Goal: Transaction & Acquisition: Purchase product/service

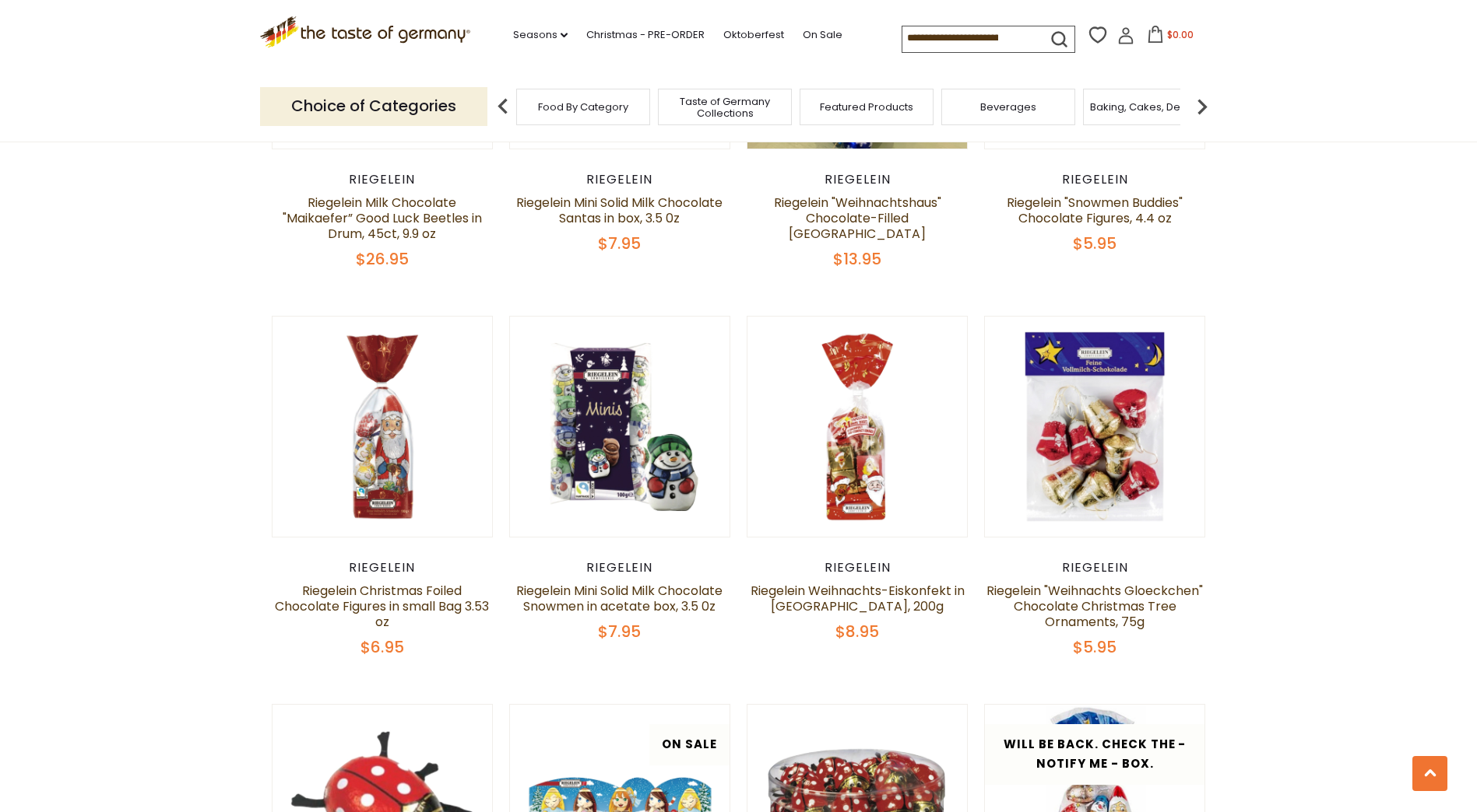
scroll to position [1945, 0]
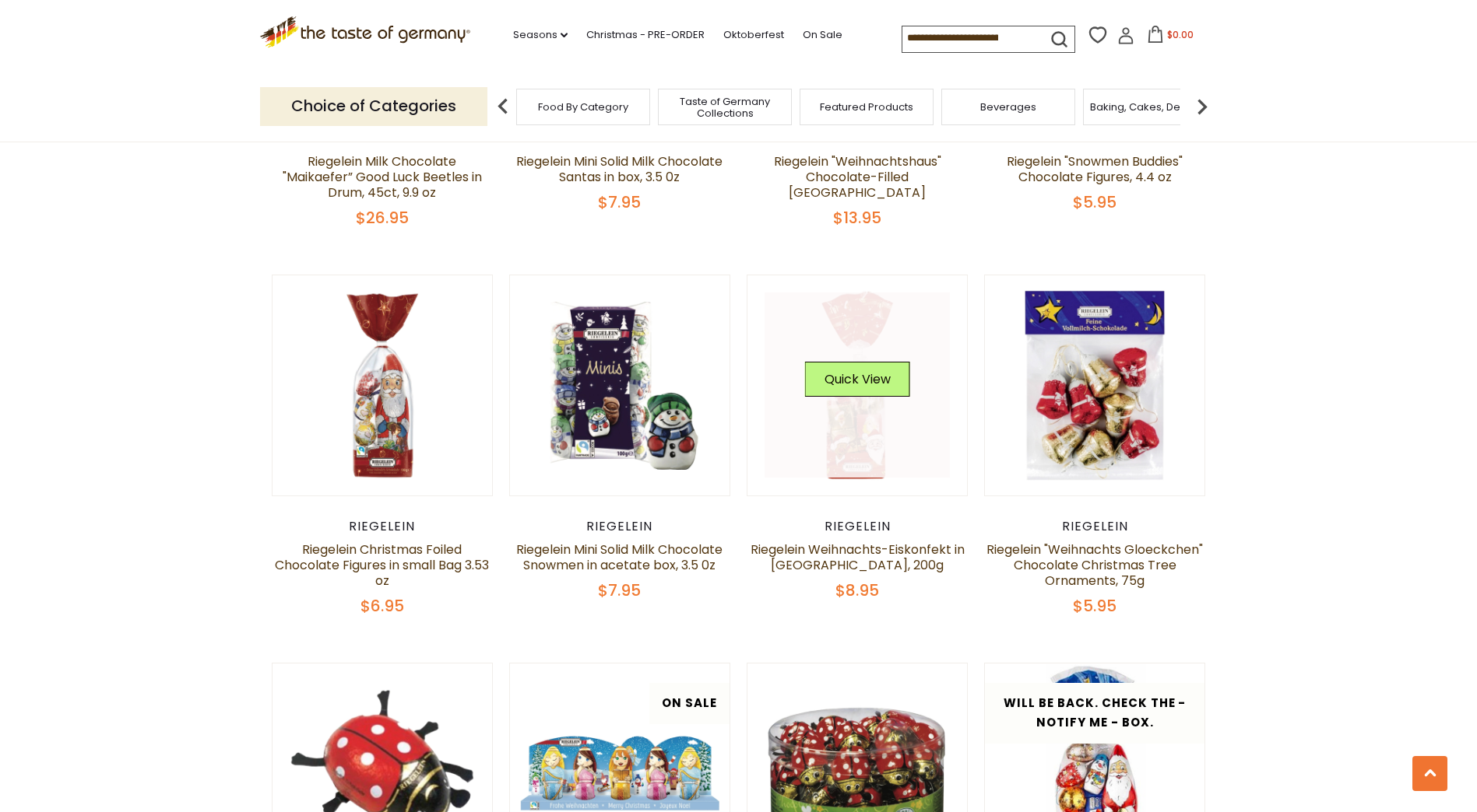
click at [876, 429] on link at bounding box center [857, 385] width 185 height 185
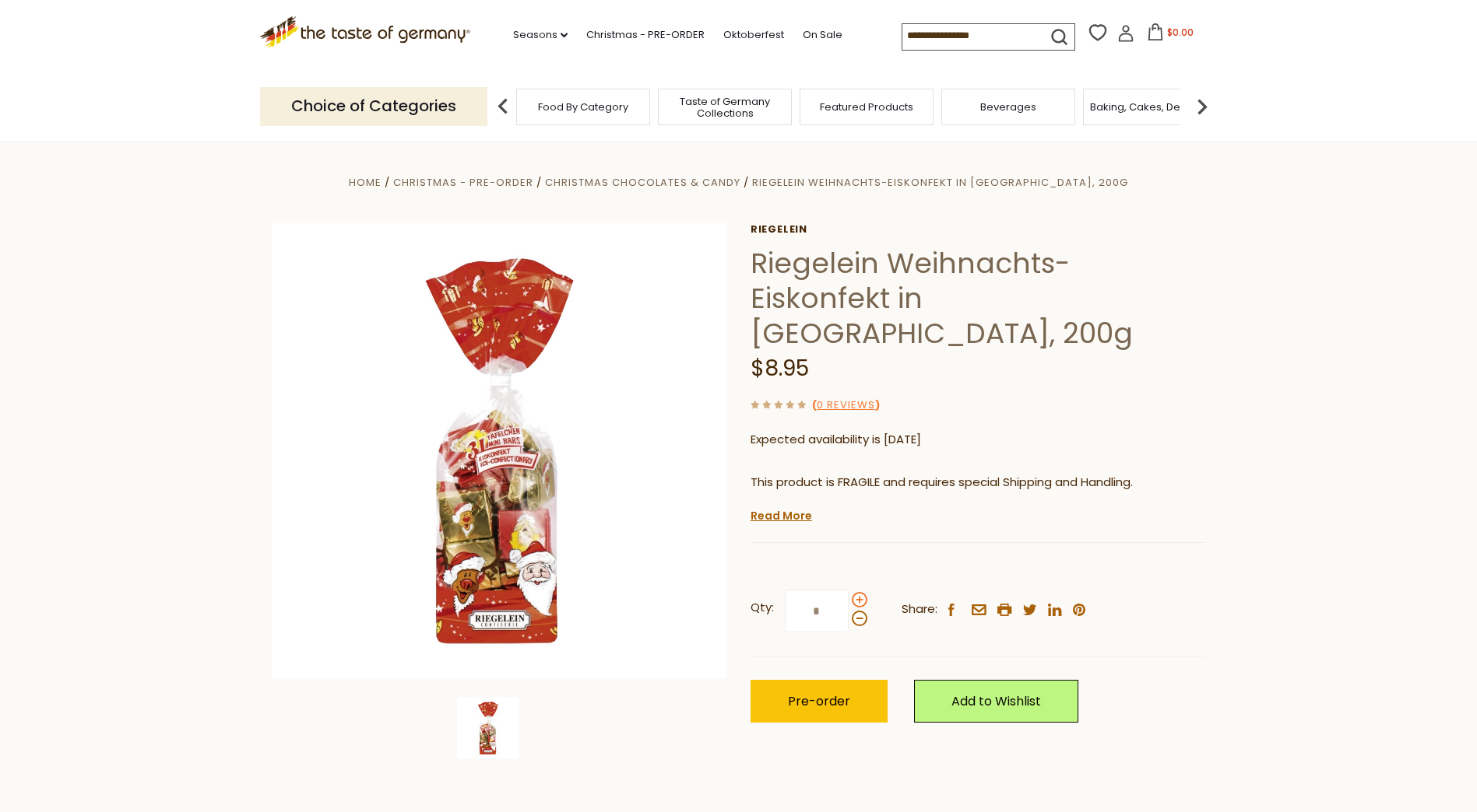
click at [862, 592] on span at bounding box center [859, 600] width 15 height 15
click at [849, 590] on input "*" at bounding box center [817, 611] width 64 height 43
type input "*"
click at [830, 692] on span "Pre-order" at bounding box center [818, 701] width 62 height 18
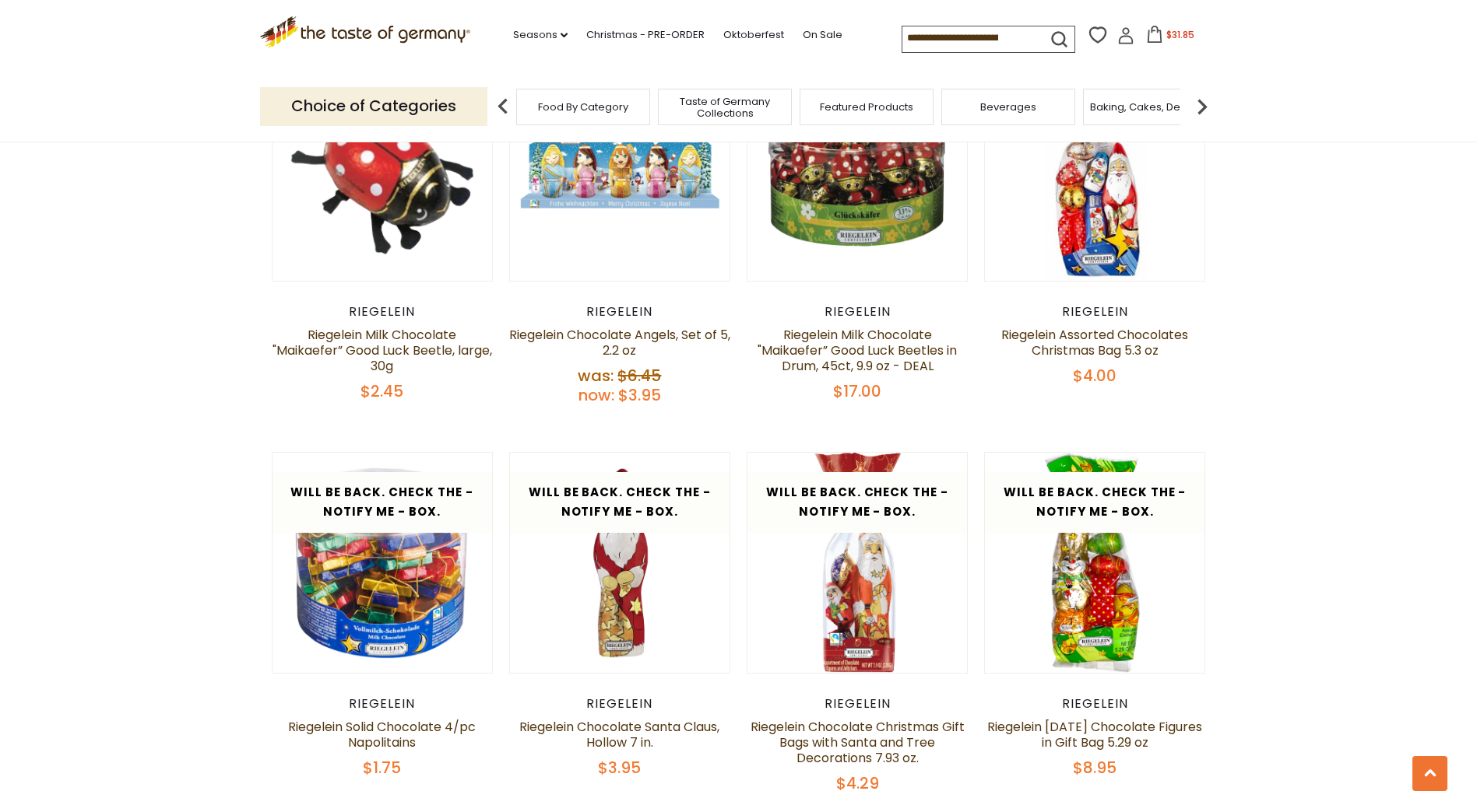
scroll to position [2645, 0]
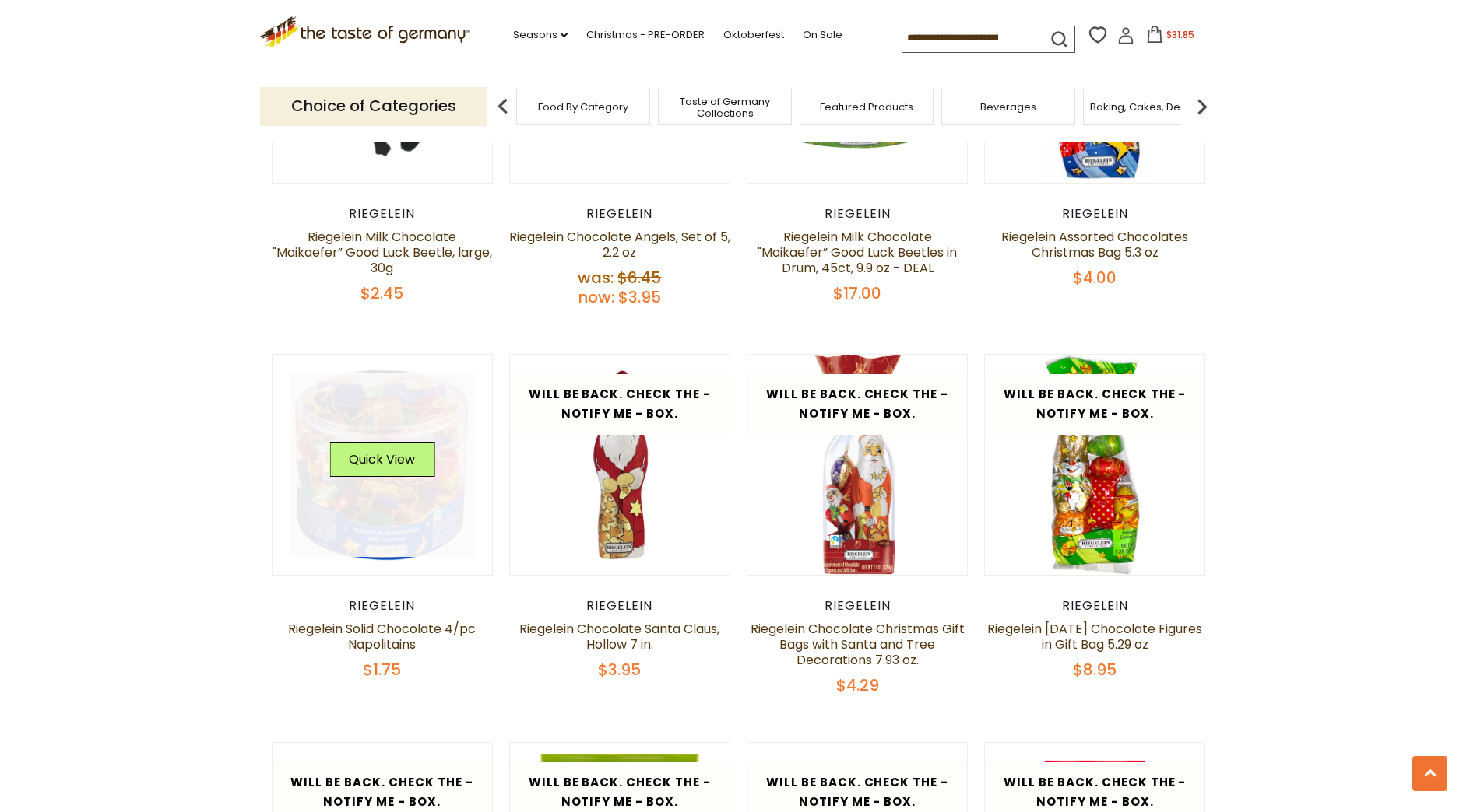
click at [389, 494] on link at bounding box center [382, 465] width 185 height 185
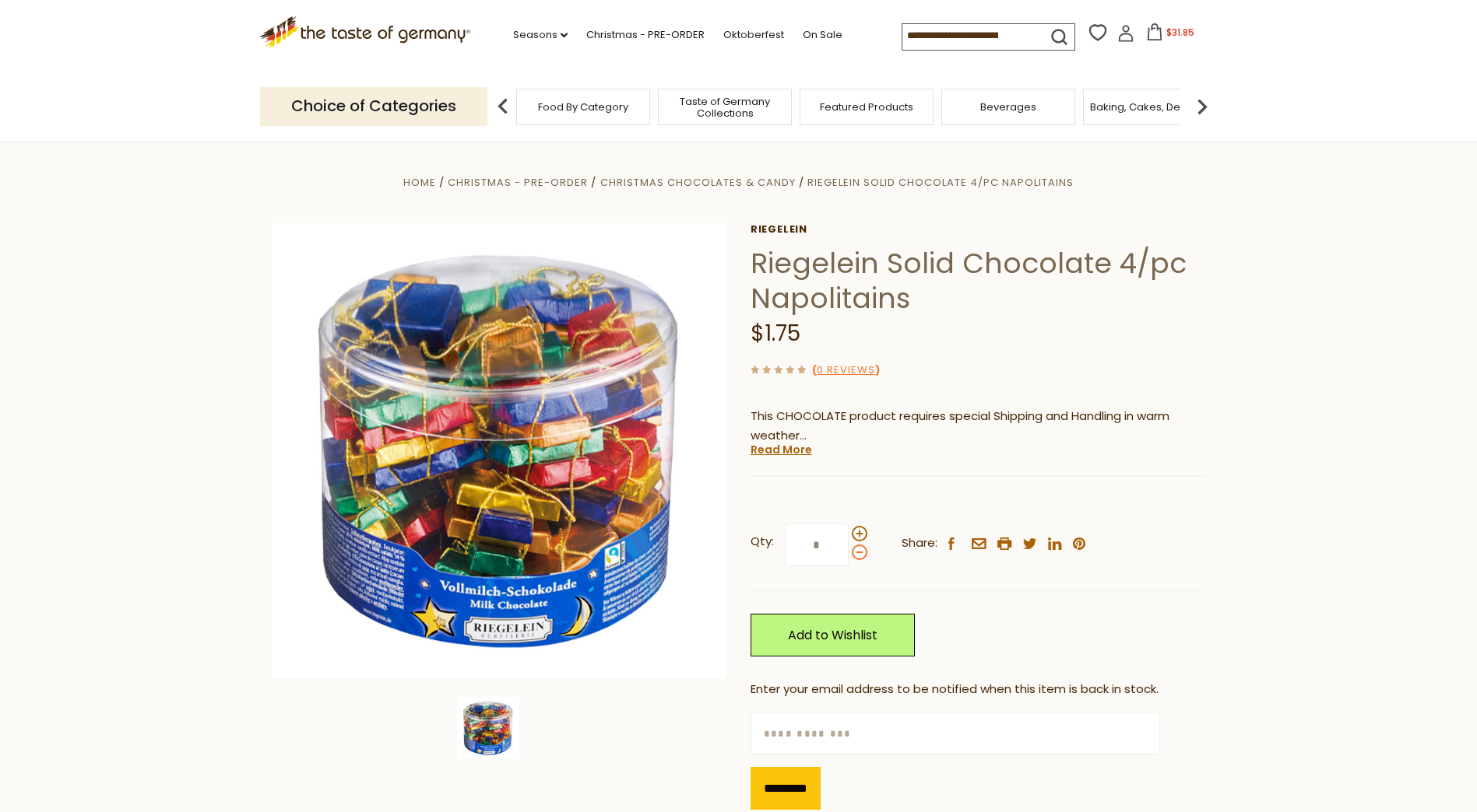
click at [862, 555] on span at bounding box center [859, 552] width 15 height 15
click at [849, 555] on input "*" at bounding box center [817, 545] width 64 height 43
click at [827, 544] on input "*" at bounding box center [817, 545] width 64 height 43
drag, startPoint x: 821, startPoint y: 545, endPoint x: 808, endPoint y: 543, distance: 13.2
click at [808, 543] on input "*" at bounding box center [817, 545] width 64 height 43
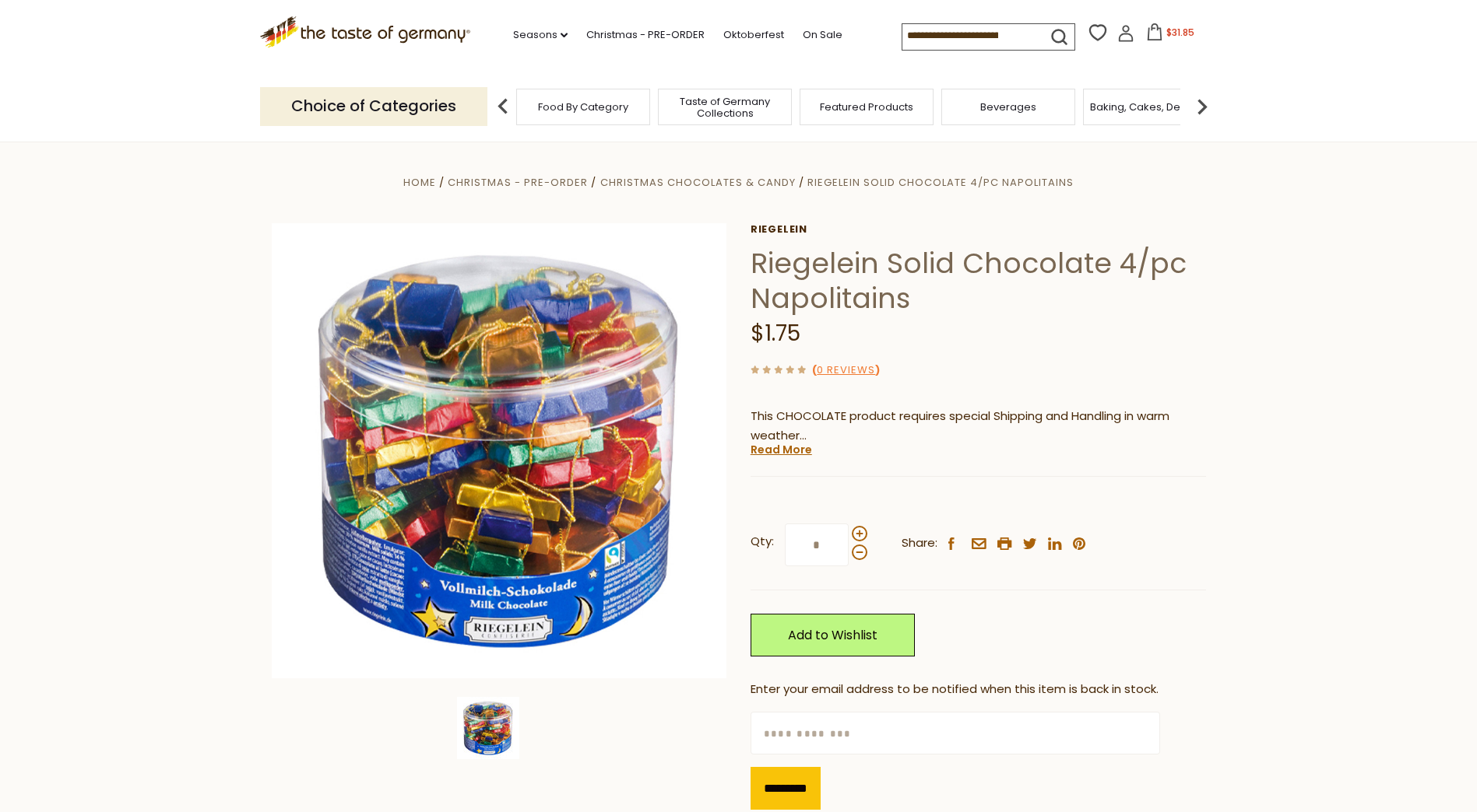
click at [828, 545] on input "*" at bounding box center [817, 545] width 64 height 43
type input "*"
click at [867, 629] on link "Add to Wishlist" at bounding box center [832, 635] width 164 height 43
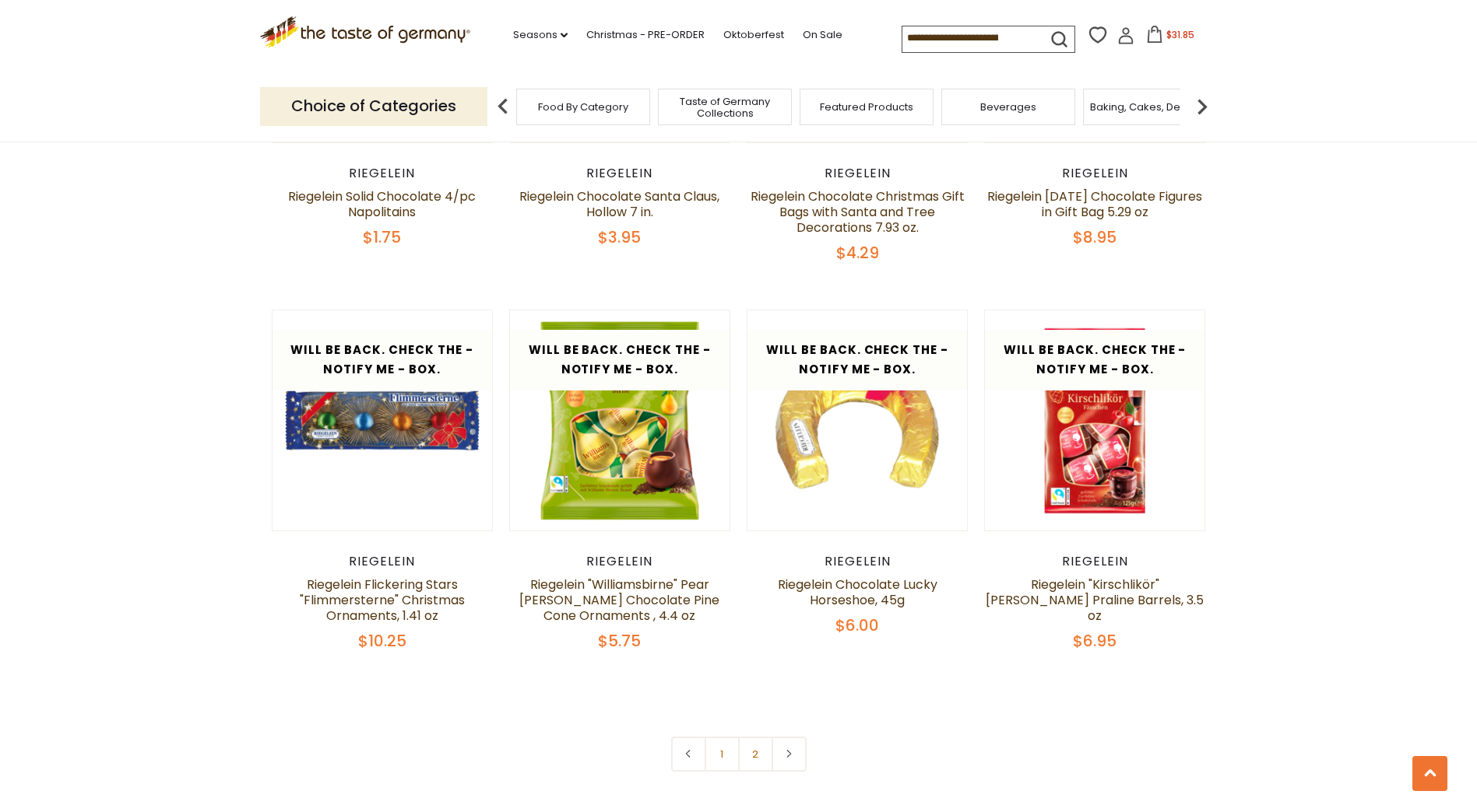
scroll to position [3111, 0]
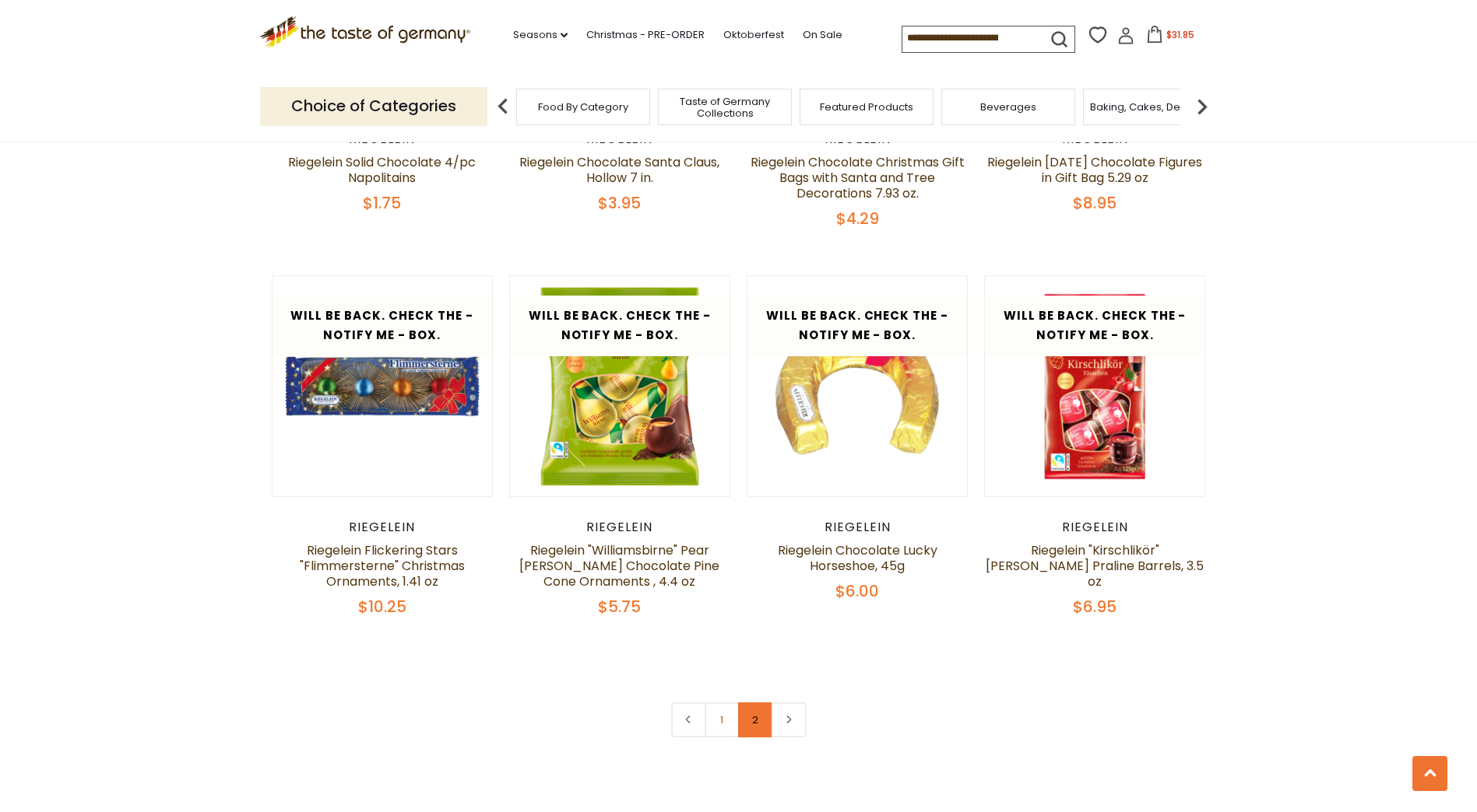
click at [755, 705] on link "2" at bounding box center [755, 719] width 35 height 35
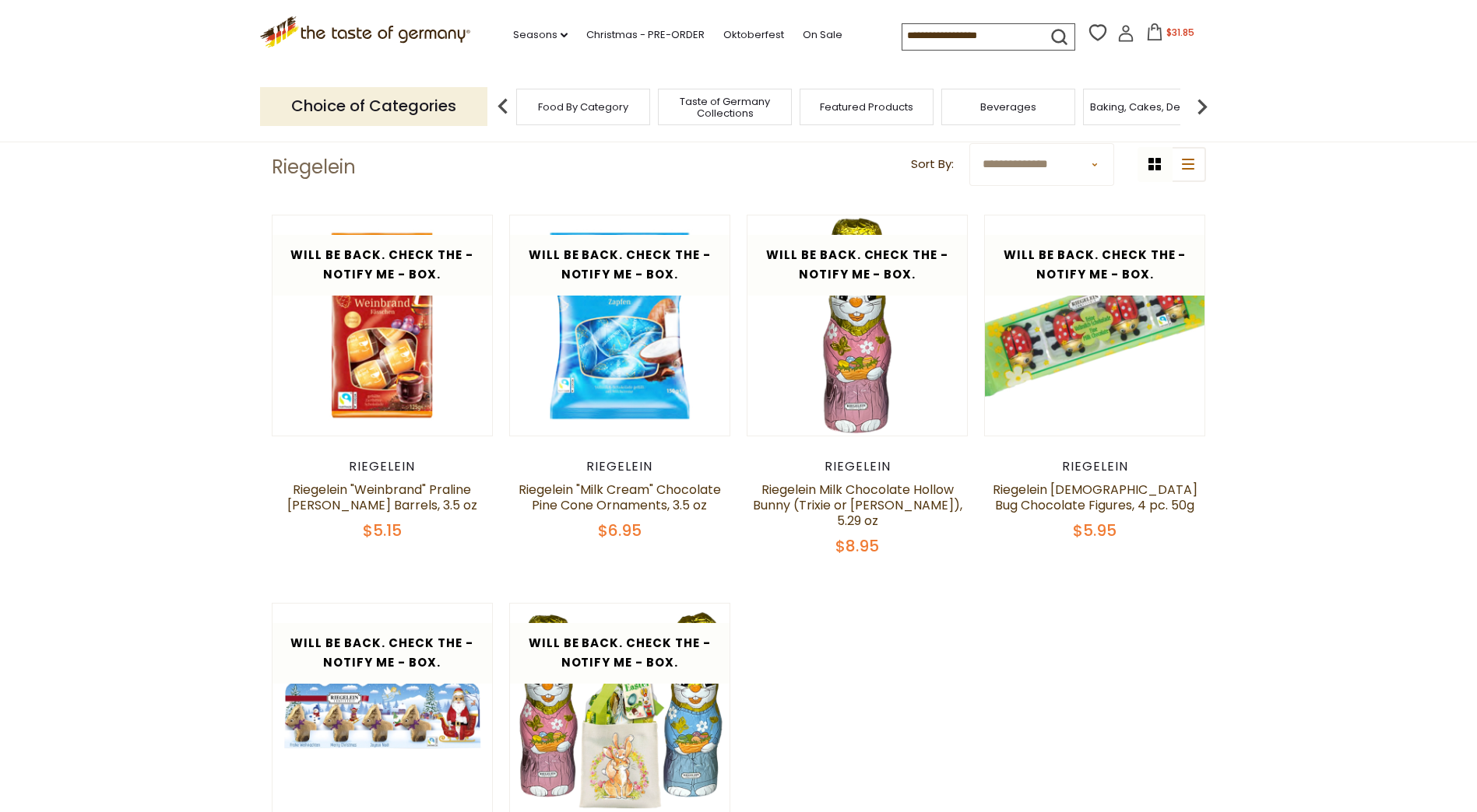
scroll to position [48, 0]
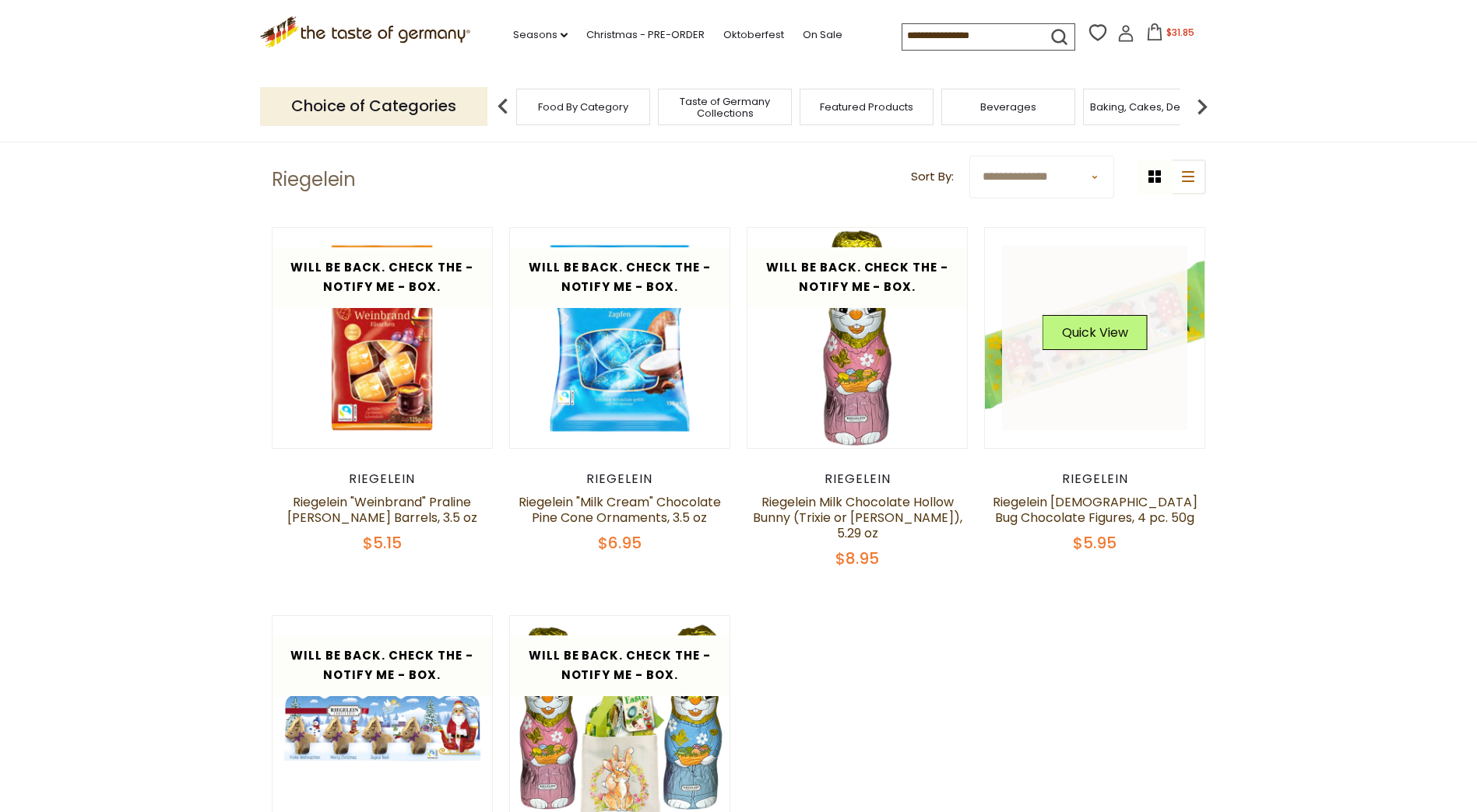
click at [1080, 364] on link at bounding box center [1094, 338] width 185 height 185
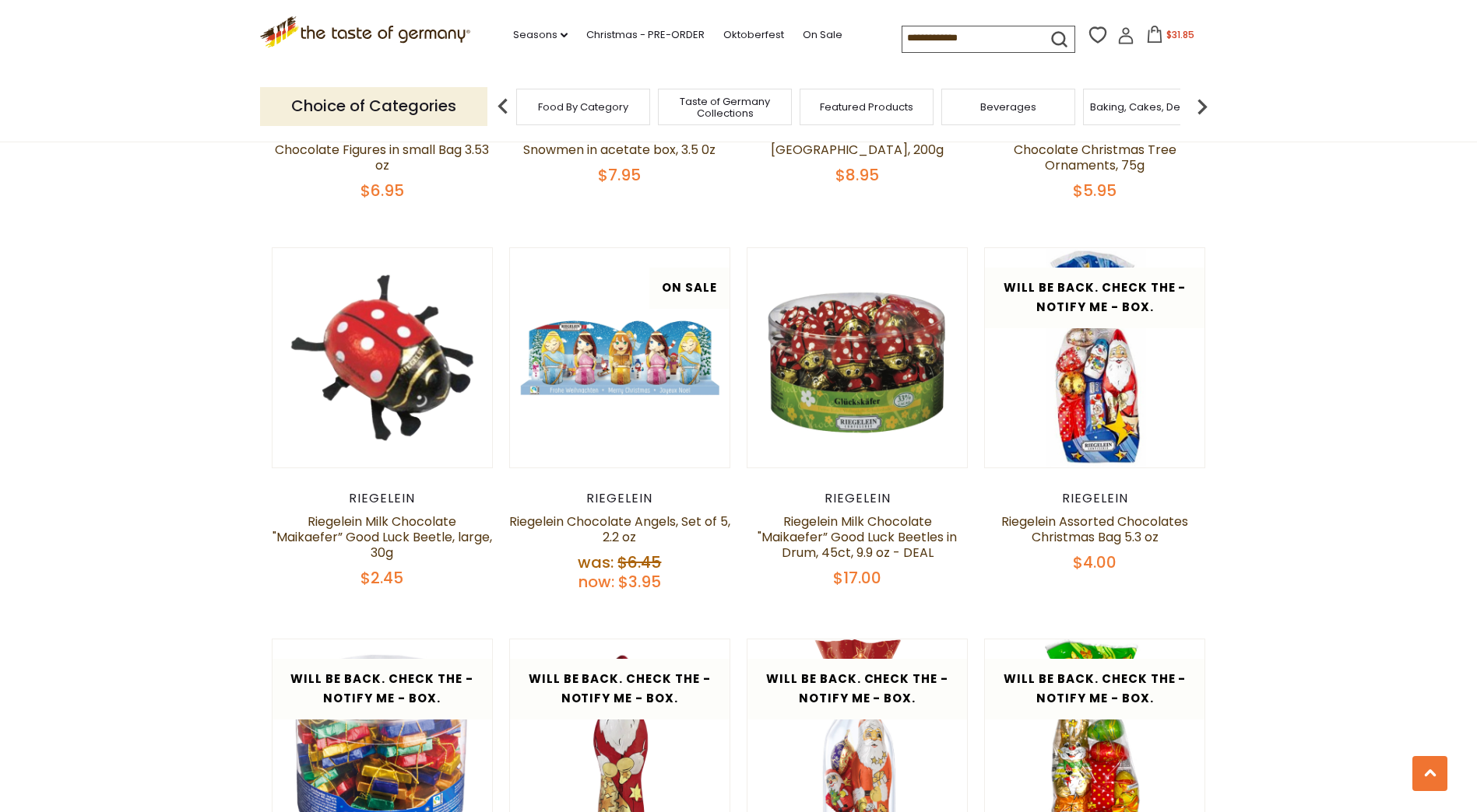
scroll to position [2382, 0]
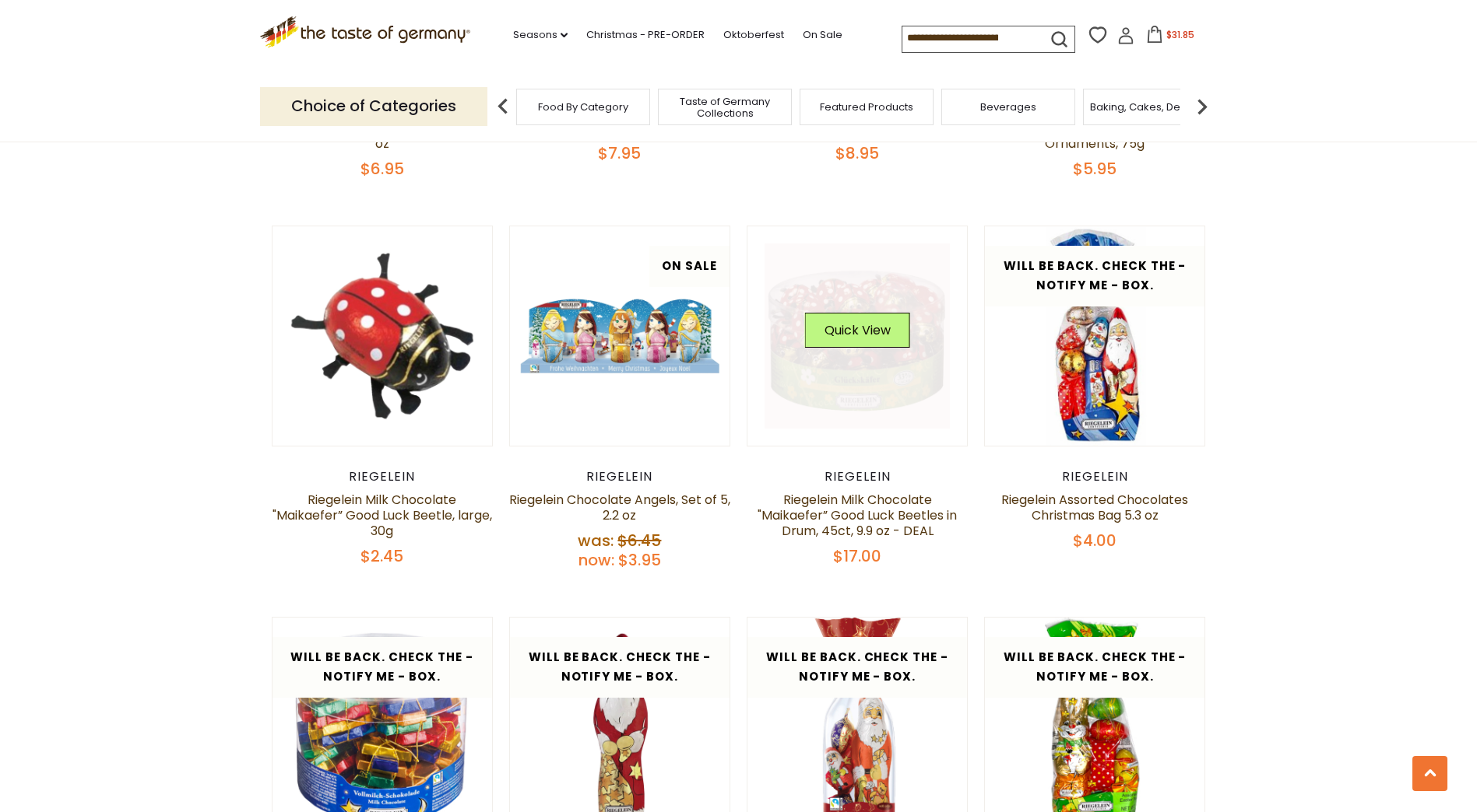
click at [885, 356] on link at bounding box center [857, 335] width 185 height 185
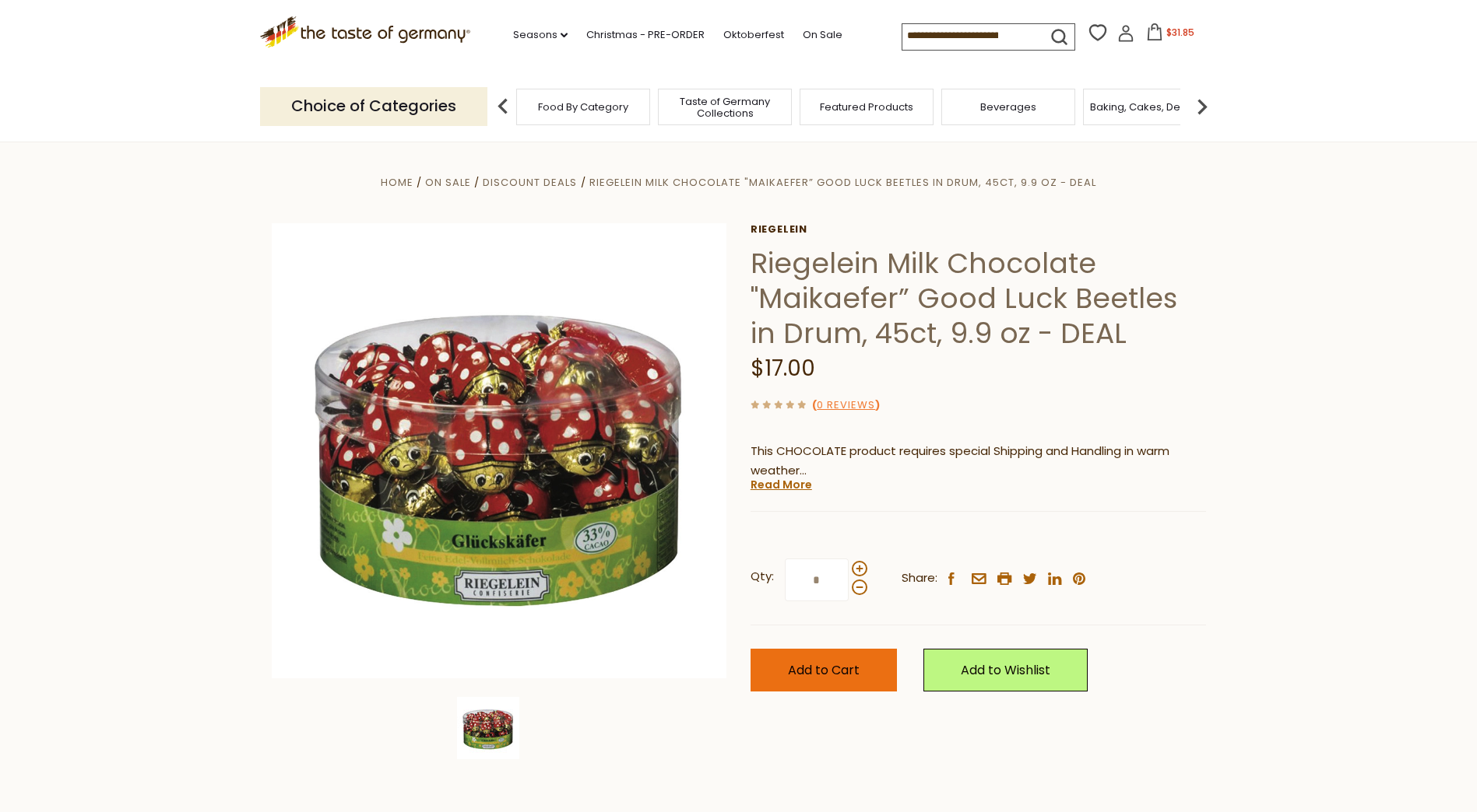
click at [830, 675] on span "Add to Cart" at bounding box center [823, 670] width 72 height 18
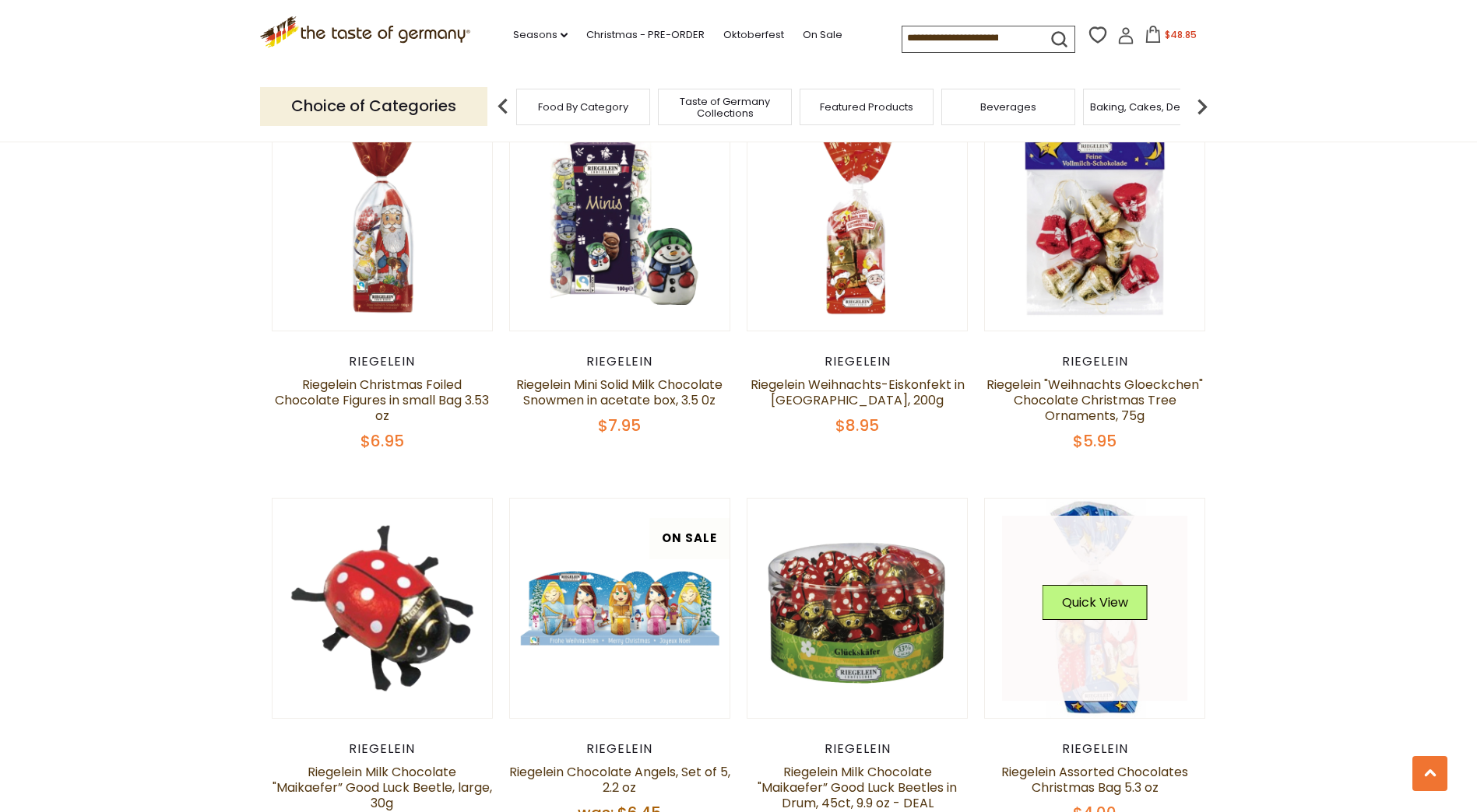
scroll to position [2111, 0]
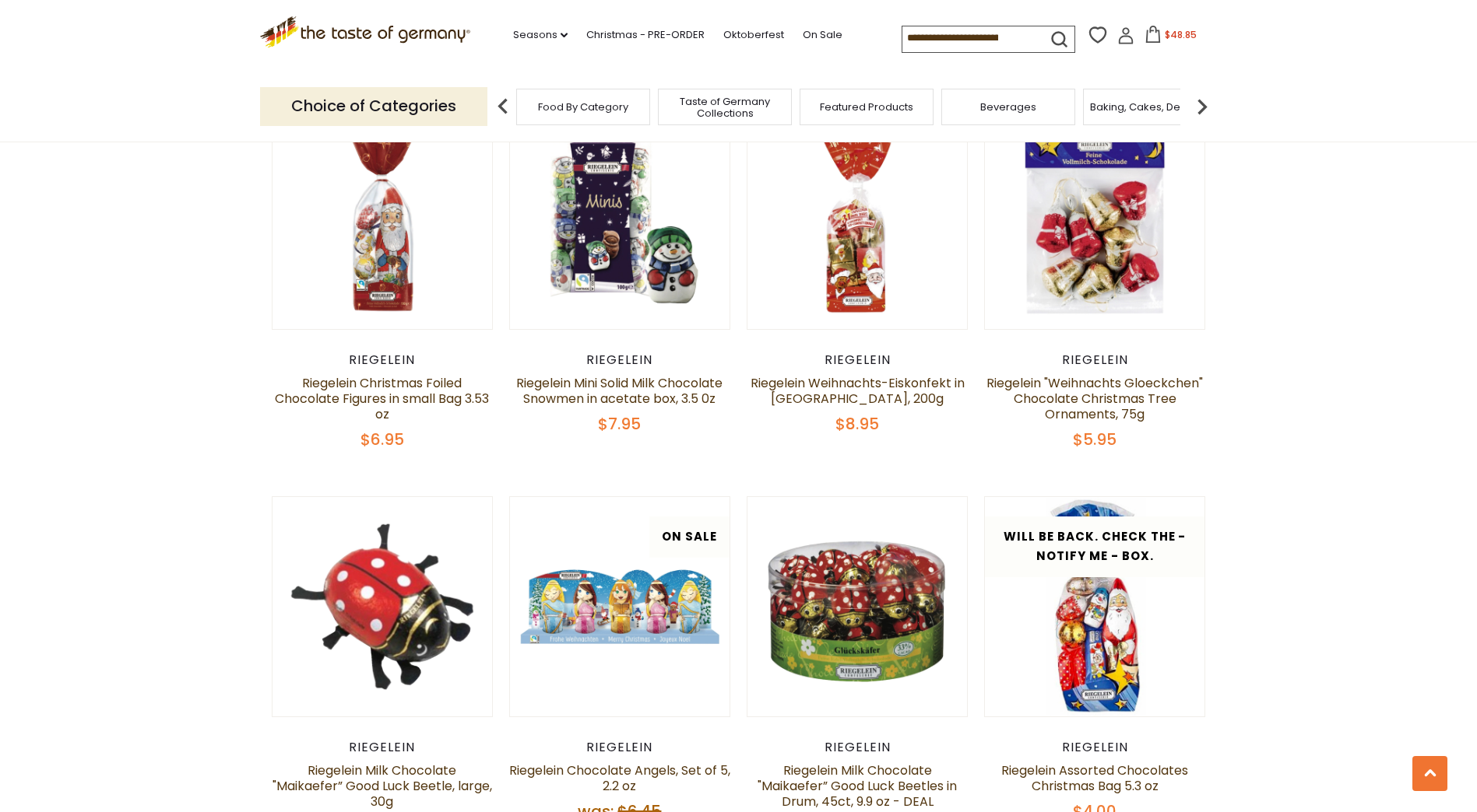
click at [1167, 32] on span "$48.85" at bounding box center [1179, 35] width 32 height 13
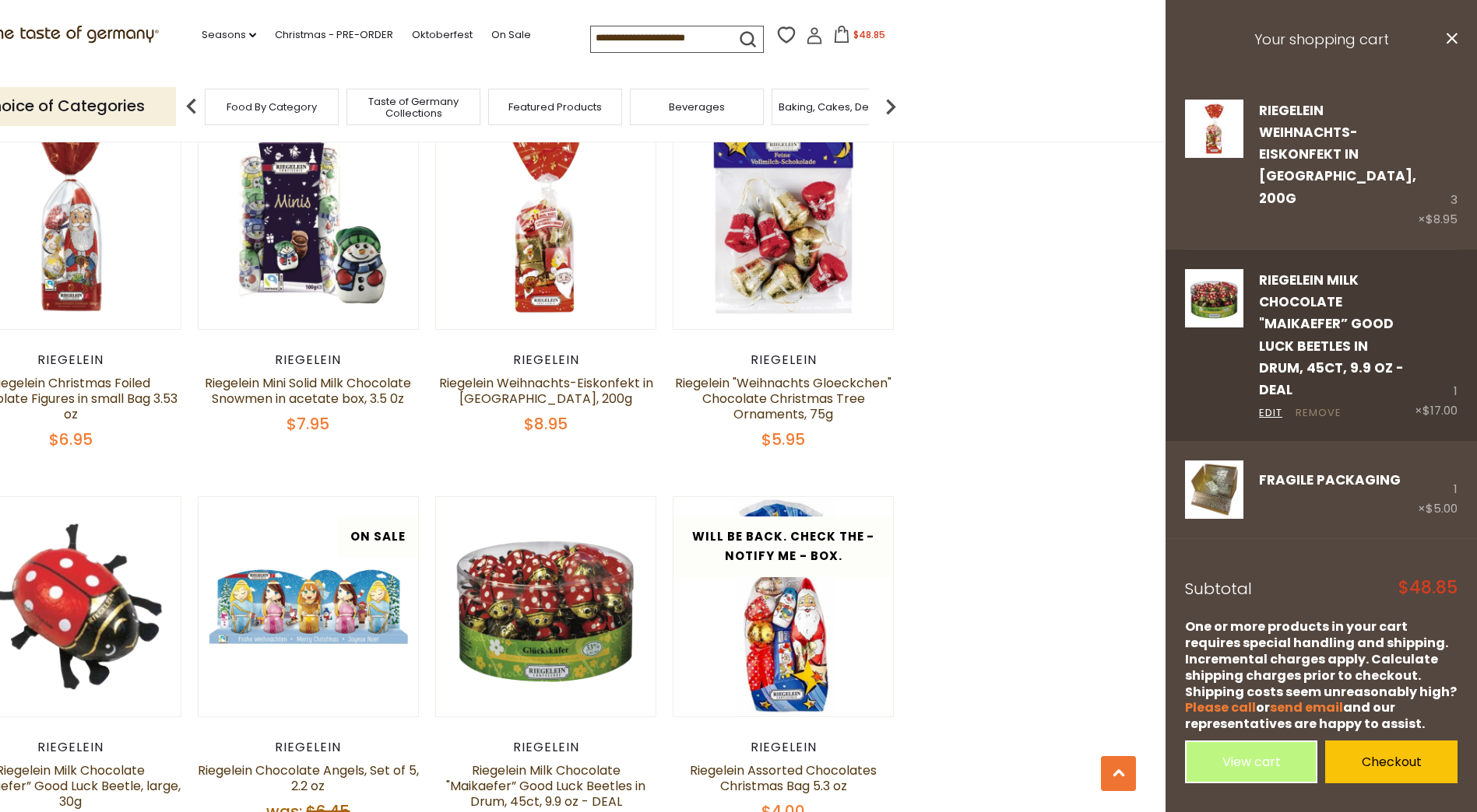
click at [1323, 406] on link "Remove" at bounding box center [1318, 414] width 46 height 16
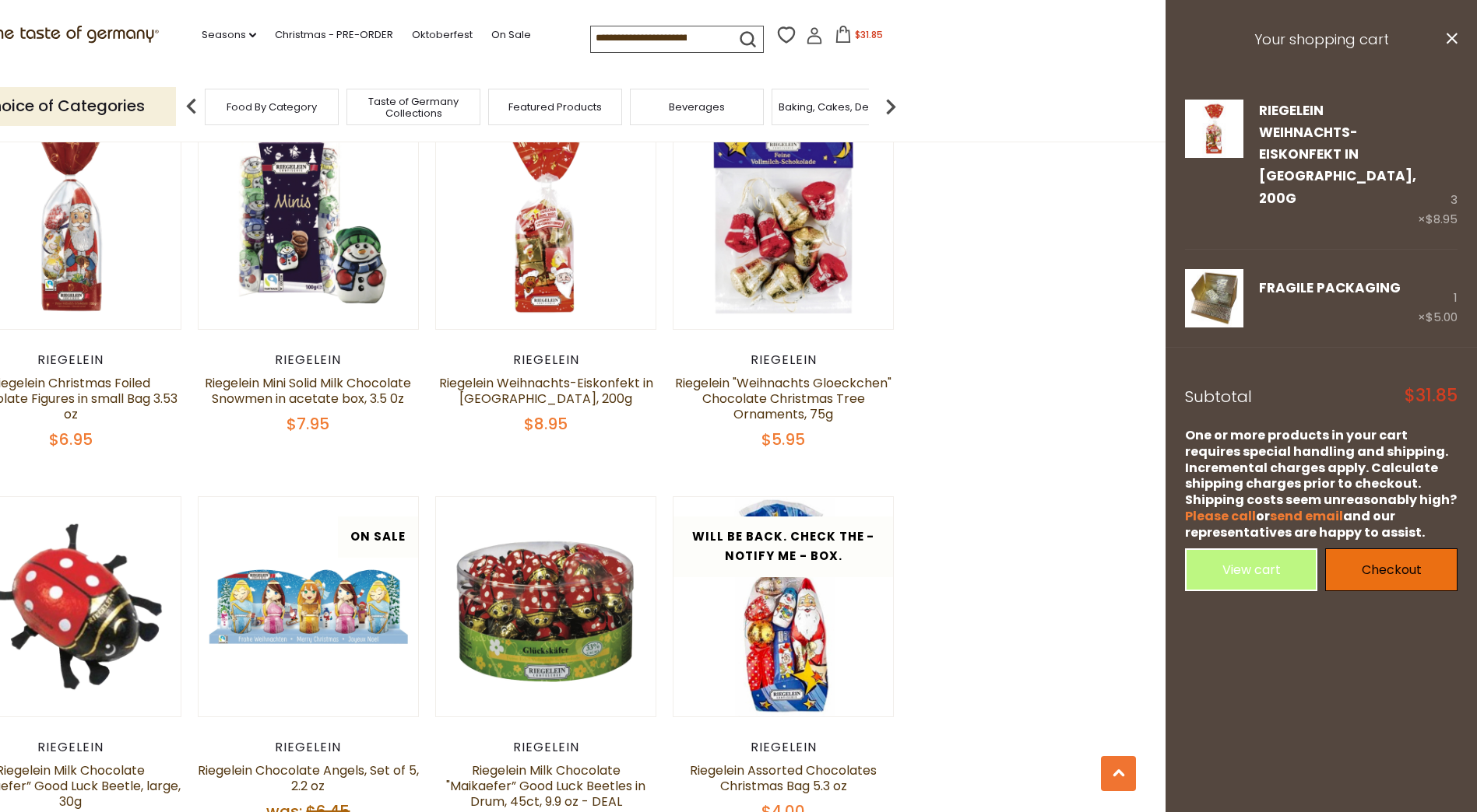
click at [1416, 549] on link "Checkout" at bounding box center [1391, 570] width 133 height 43
